Goal: Information Seeking & Learning: Find specific page/section

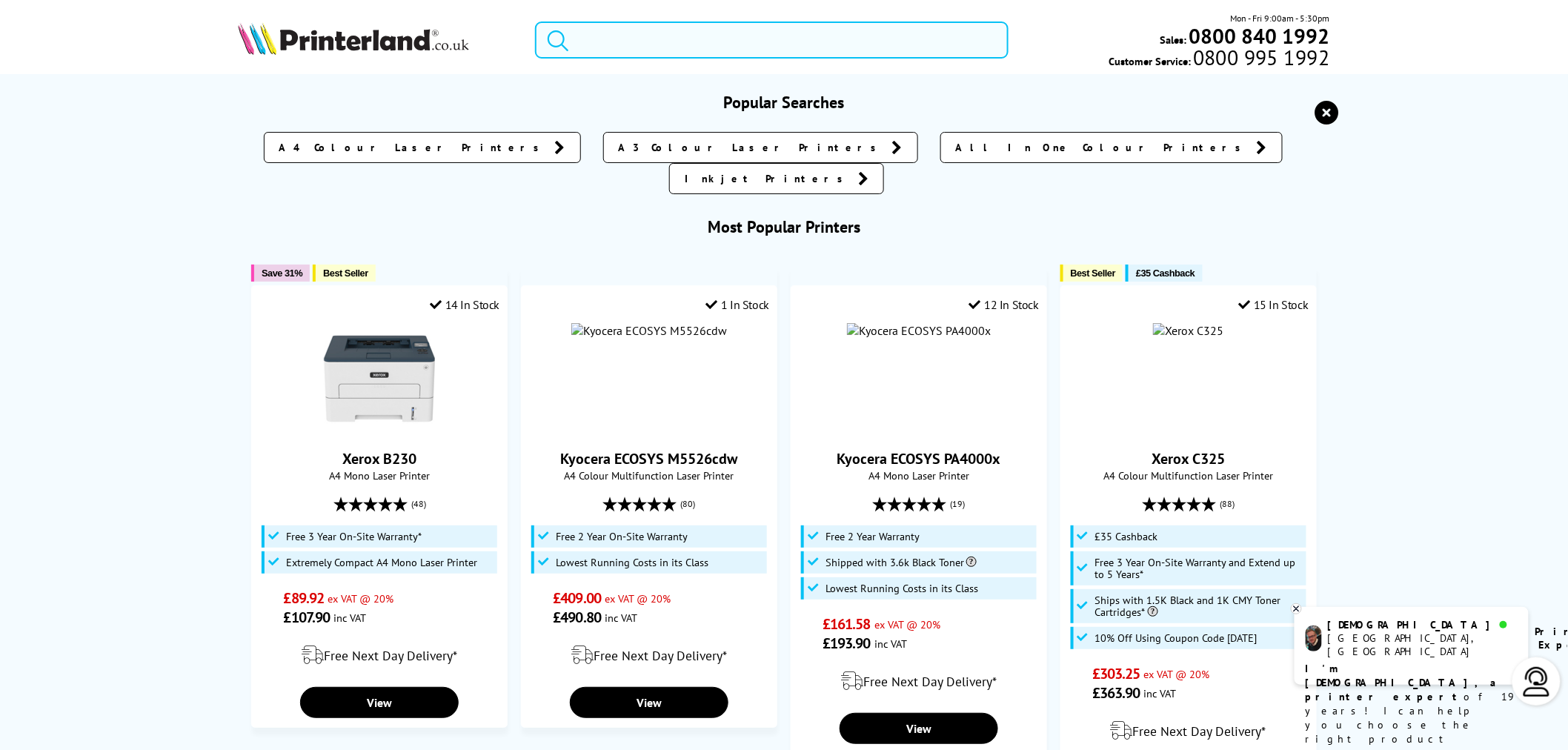
click at [648, 43] on input "search" at bounding box center [772, 40] width 473 height 37
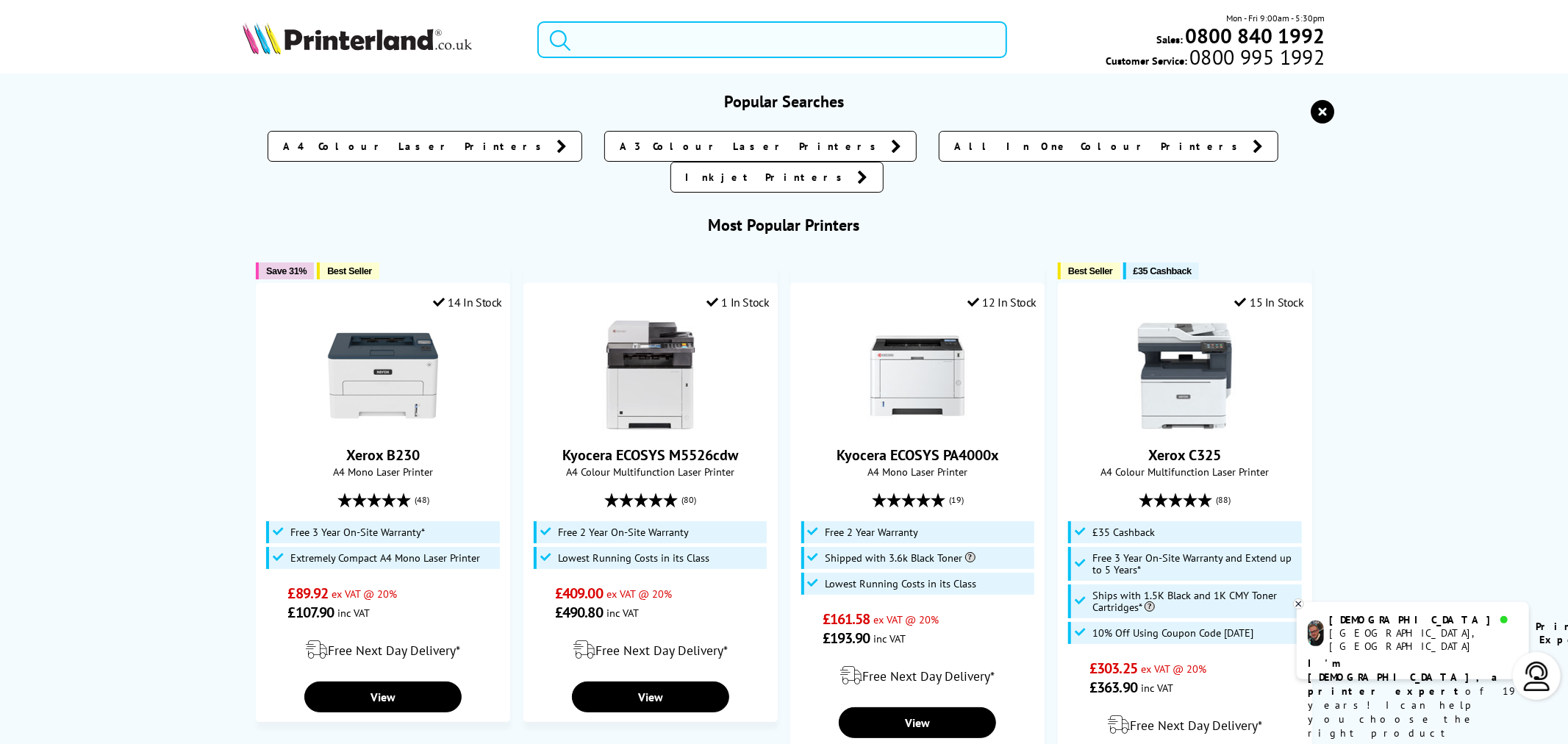
click at [643, 43] on input "search" at bounding box center [772, 39] width 470 height 37
type input "p"
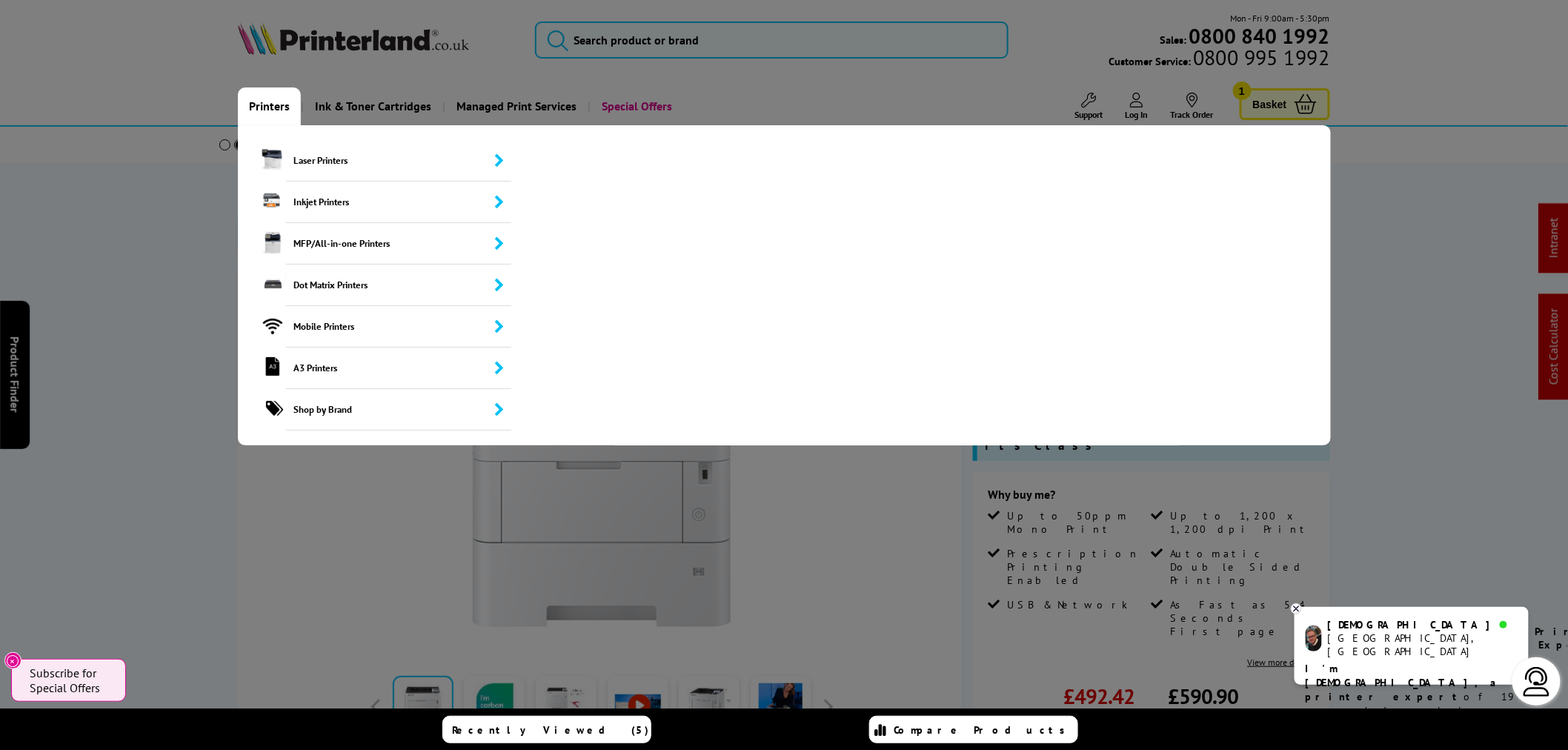
click at [265, 111] on link "Printers" at bounding box center [269, 106] width 63 height 38
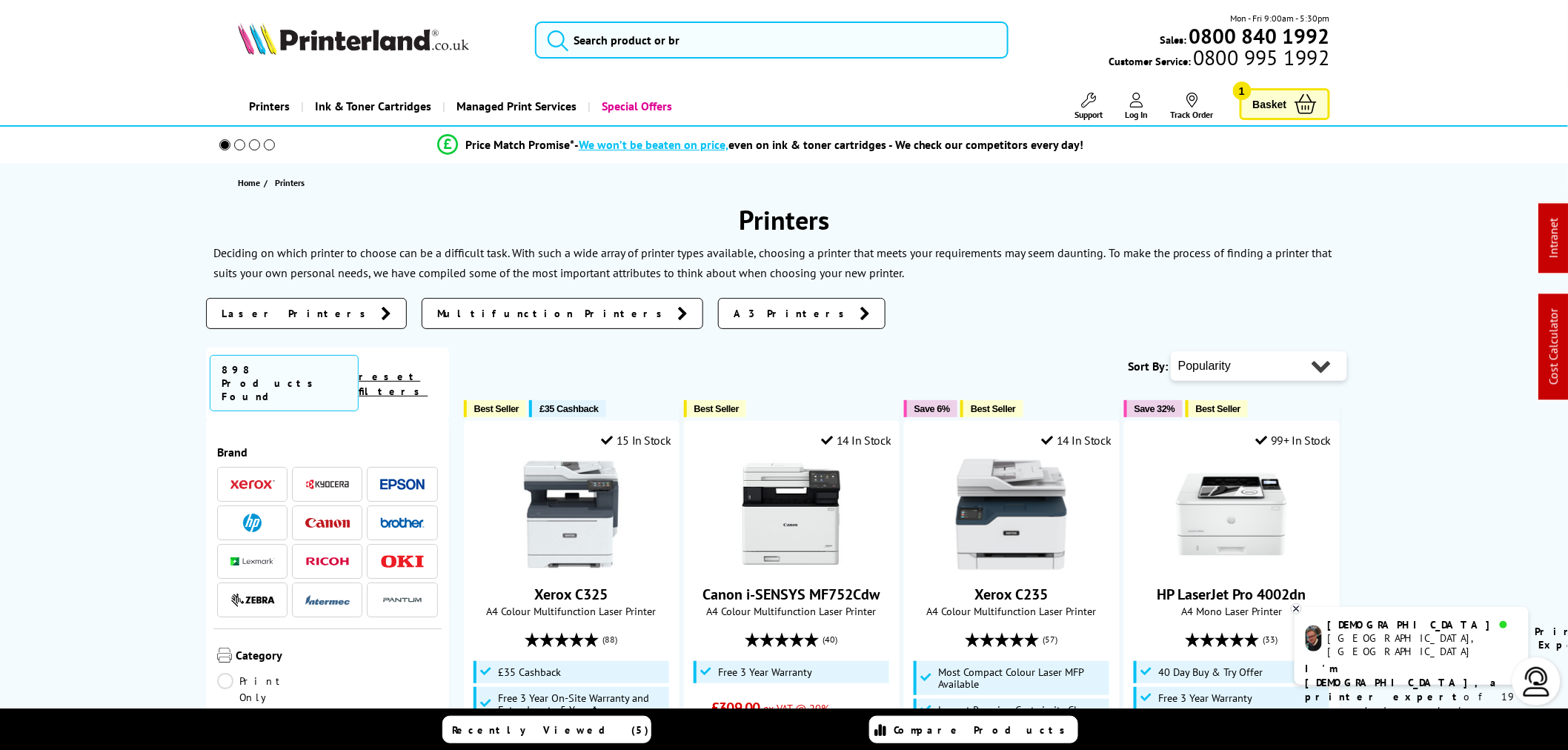
click at [312, 478] on img at bounding box center [327, 484] width 44 height 11
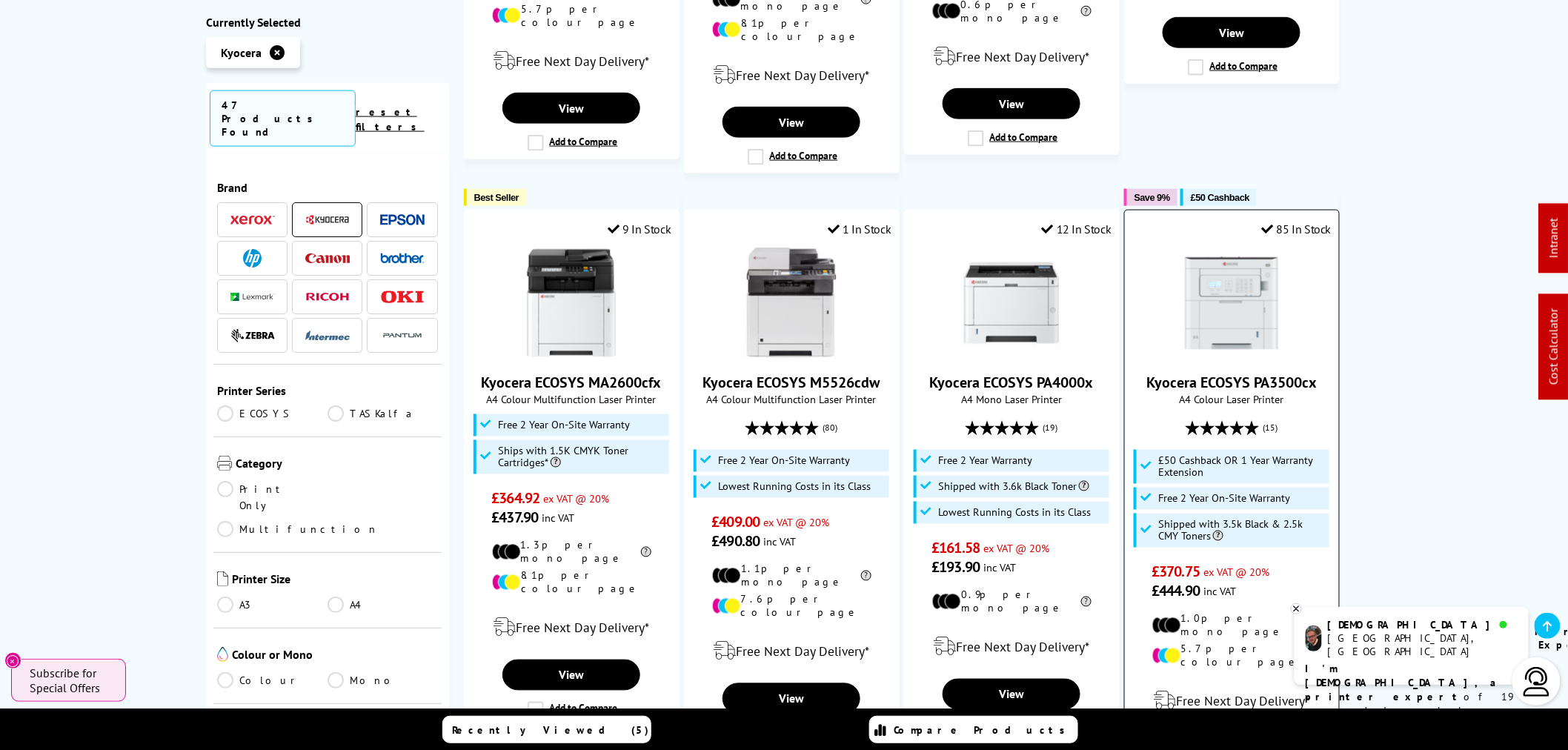
scroll to position [823, 0]
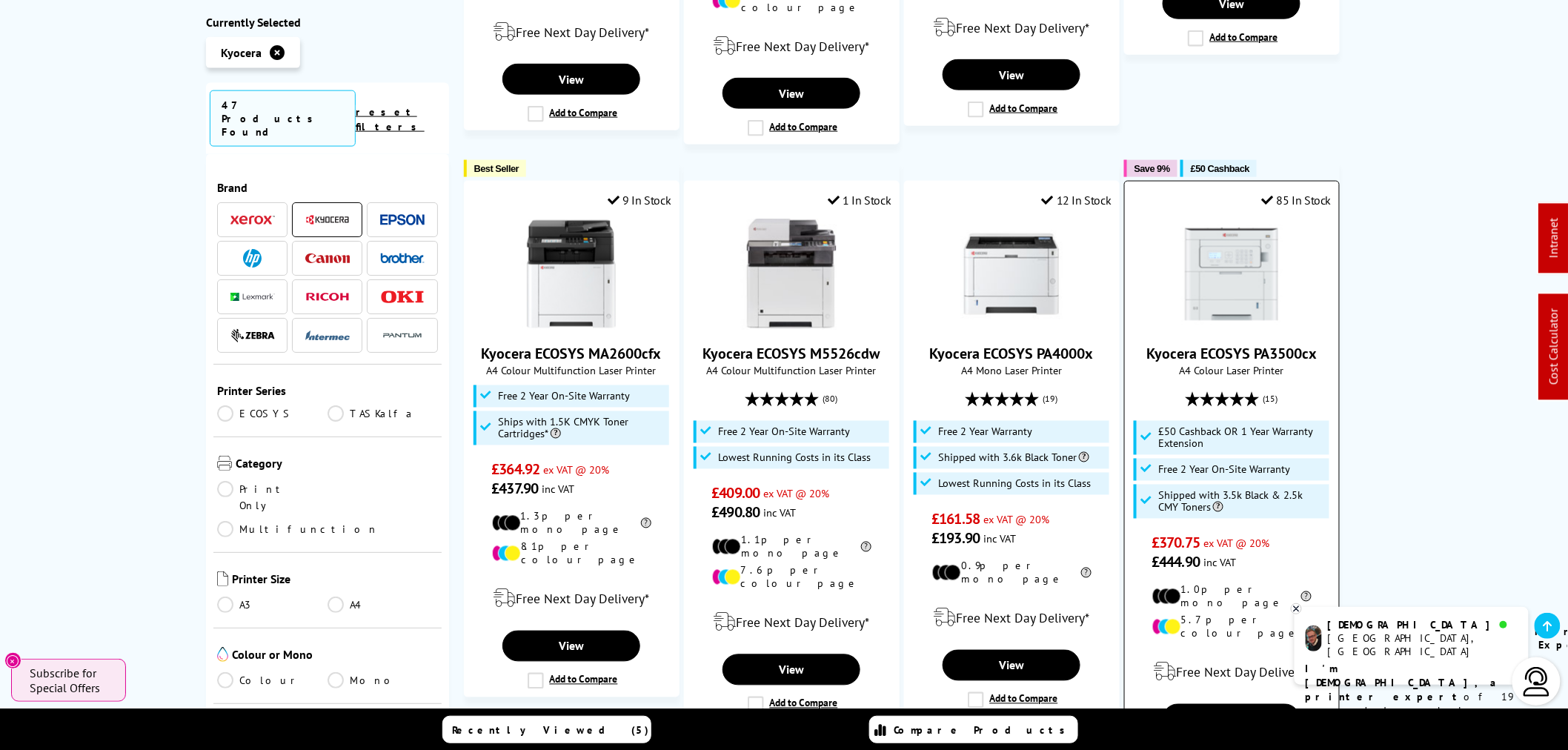
click at [1258, 245] on img at bounding box center [1232, 274] width 111 height 111
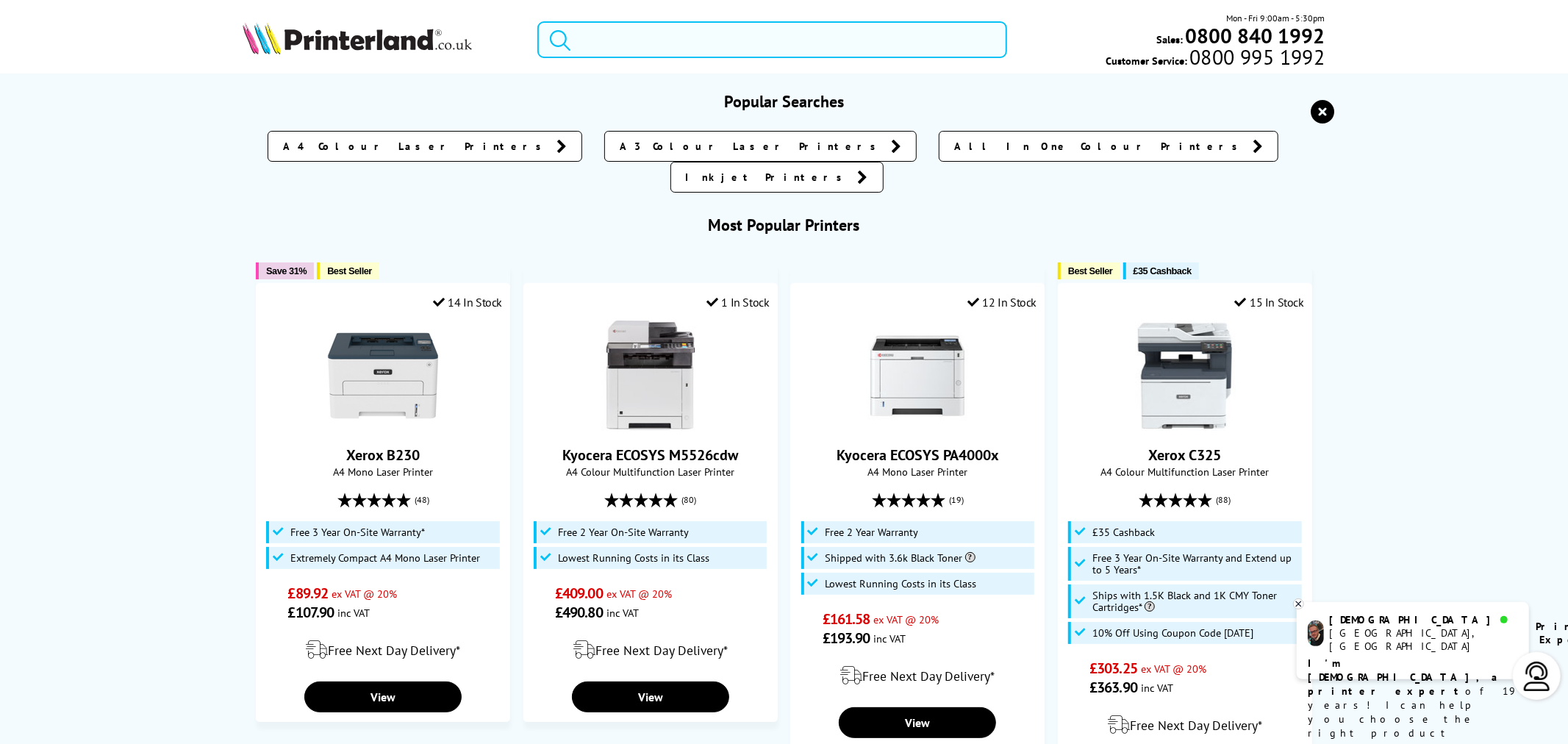
click at [723, 37] on input "search" at bounding box center [772, 39] width 470 height 37
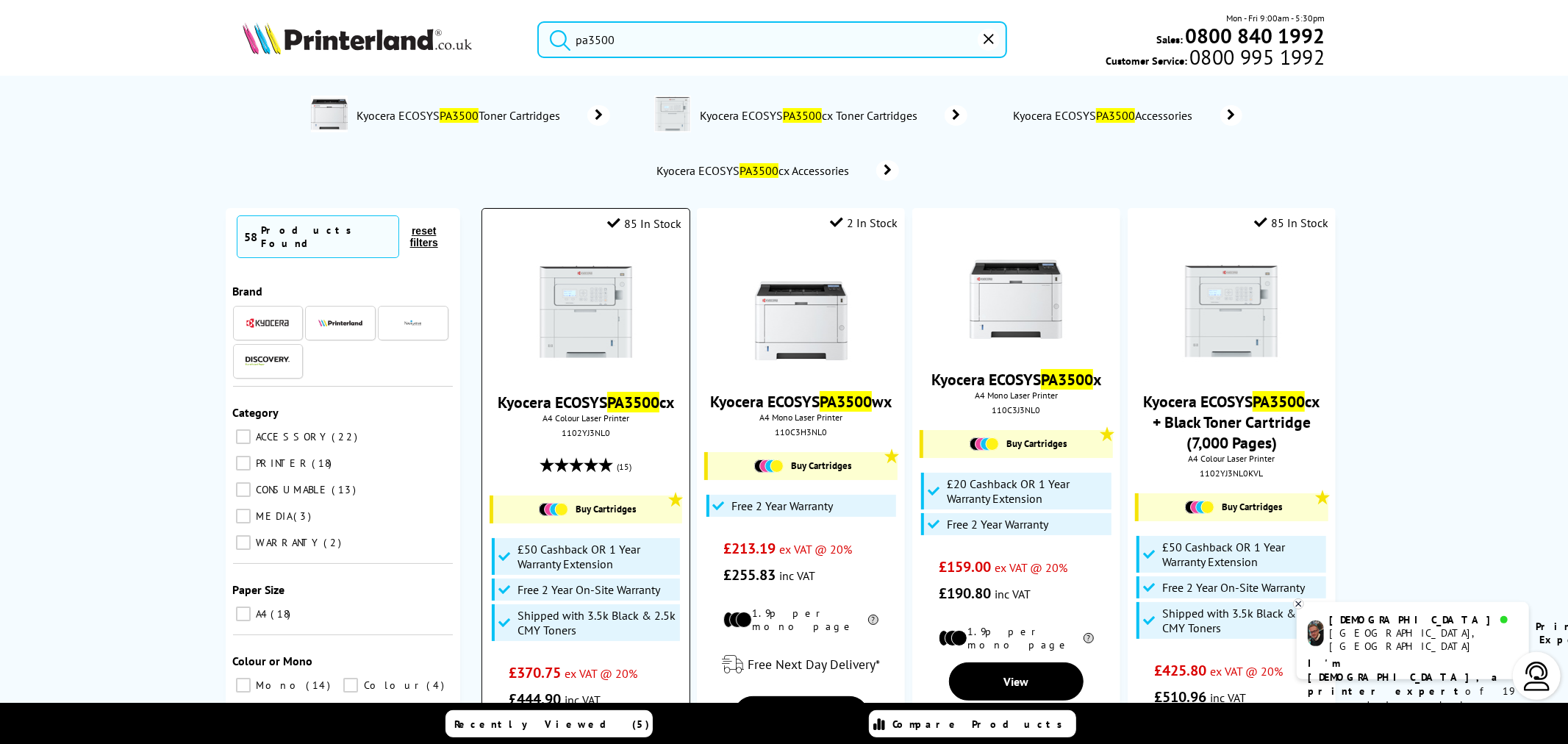
type input "pa3500"
click at [611, 314] on img at bounding box center [586, 311] width 111 height 111
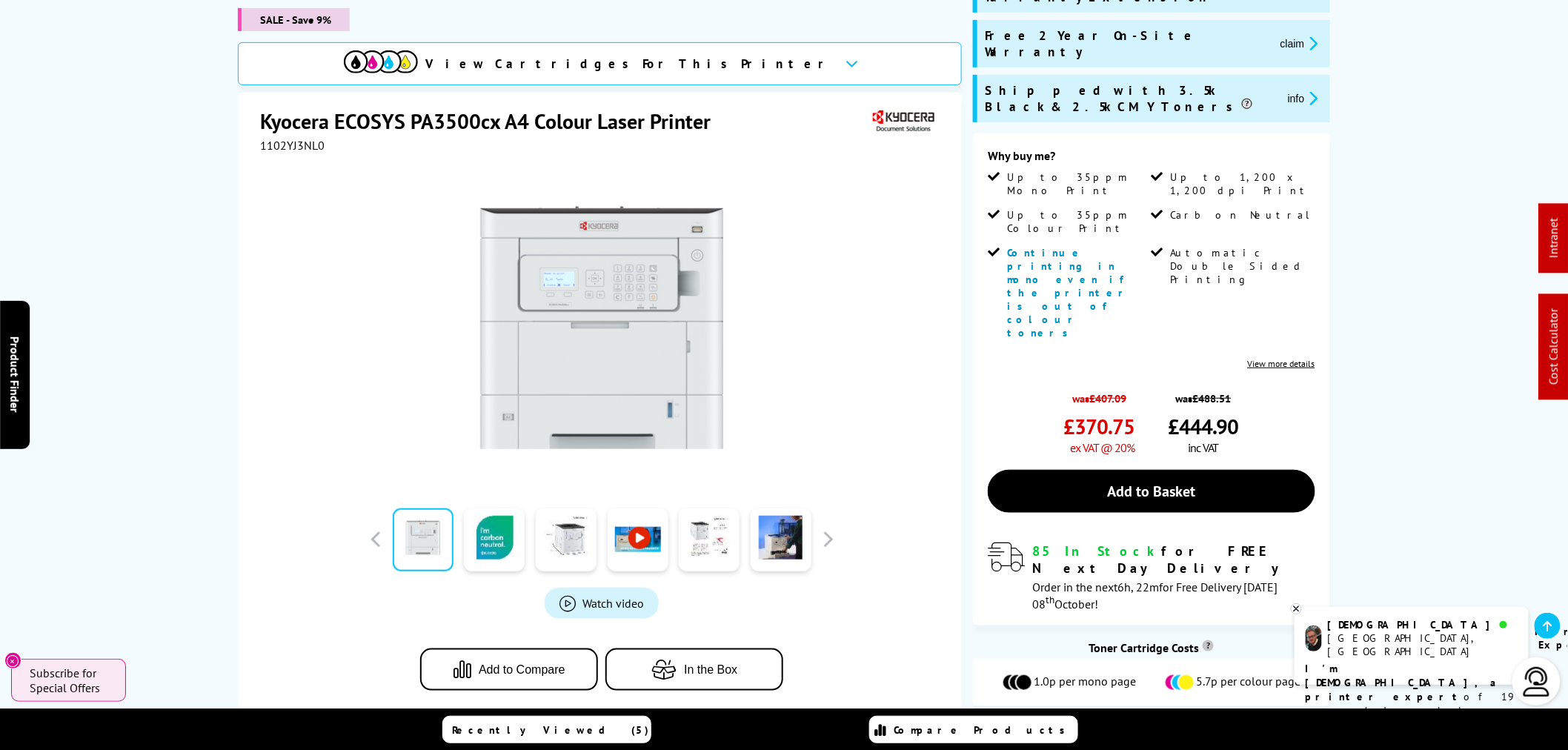
scroll to position [247, 0]
